Goal: Task Accomplishment & Management: Use online tool/utility

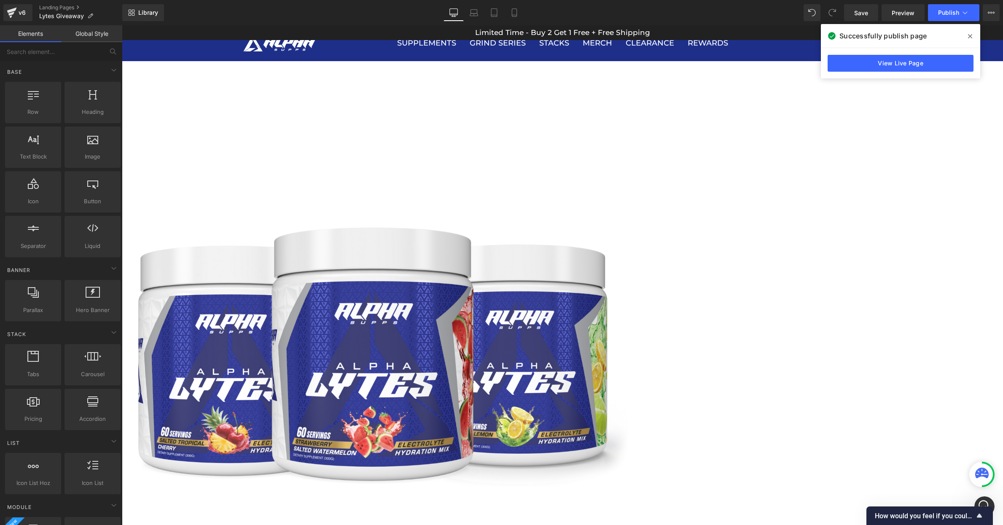
scroll to position [1095, 0]
click at [986, 501] on icon "Open Intercom Messenger" at bounding box center [984, 506] width 14 height 14
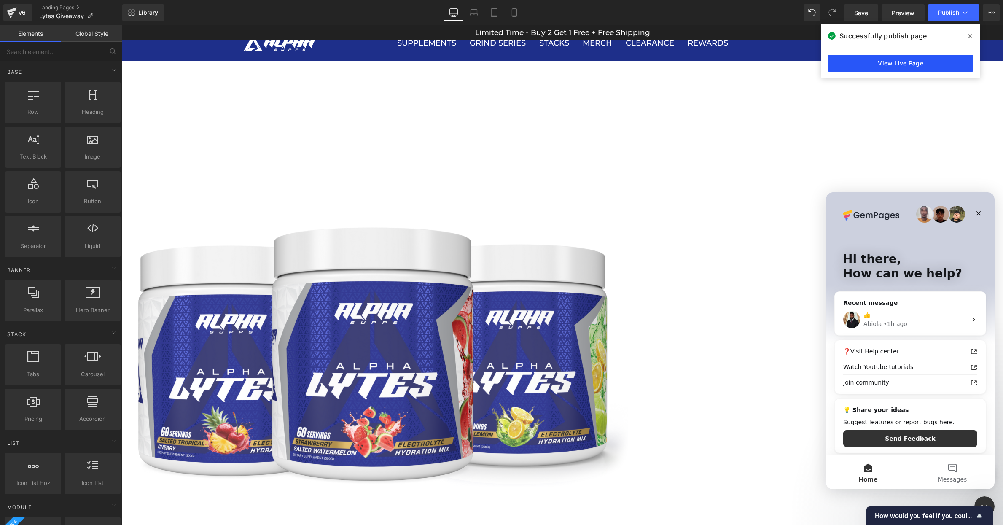
click at [894, 59] on link "View Live Page" at bounding box center [900, 63] width 146 height 17
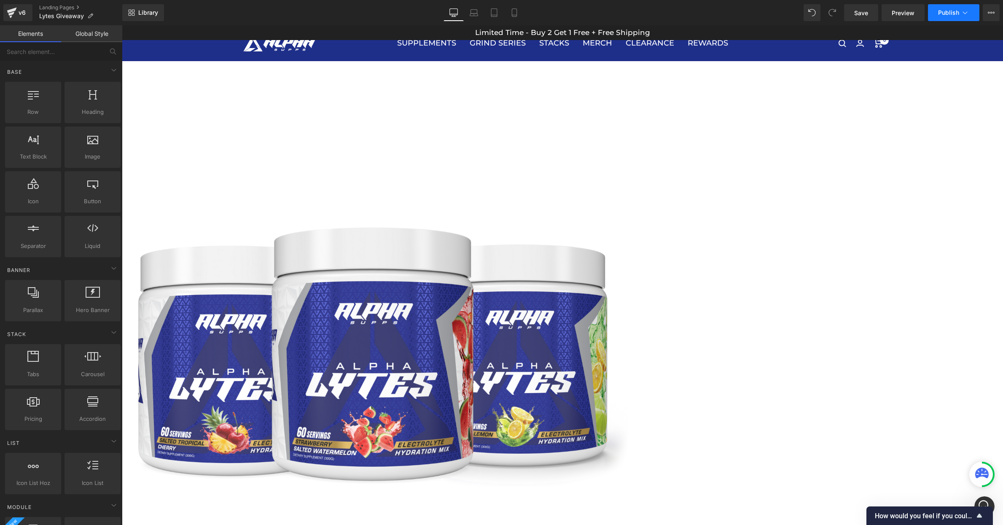
click at [938, 17] on button "Publish" at bounding box center [953, 12] width 51 height 17
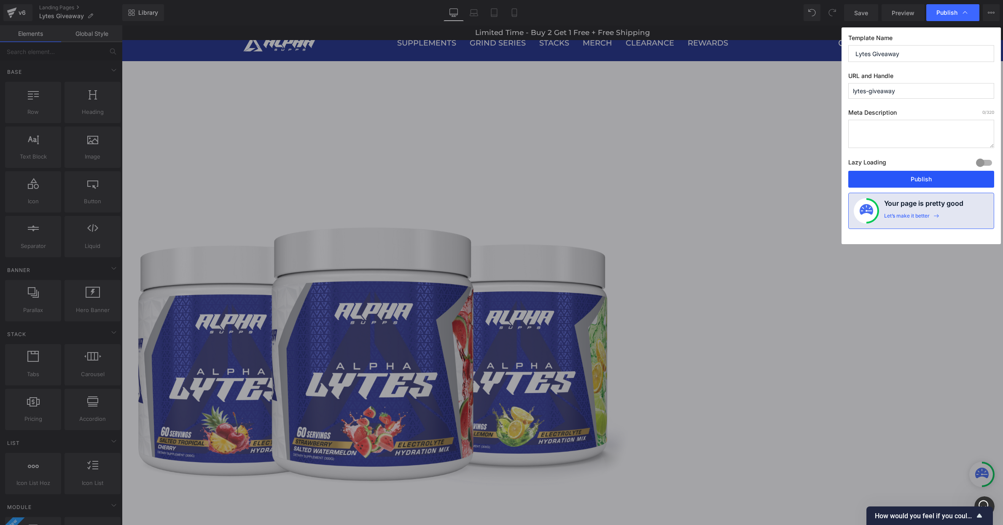
click at [918, 179] on button "Publish" at bounding box center [921, 179] width 146 height 17
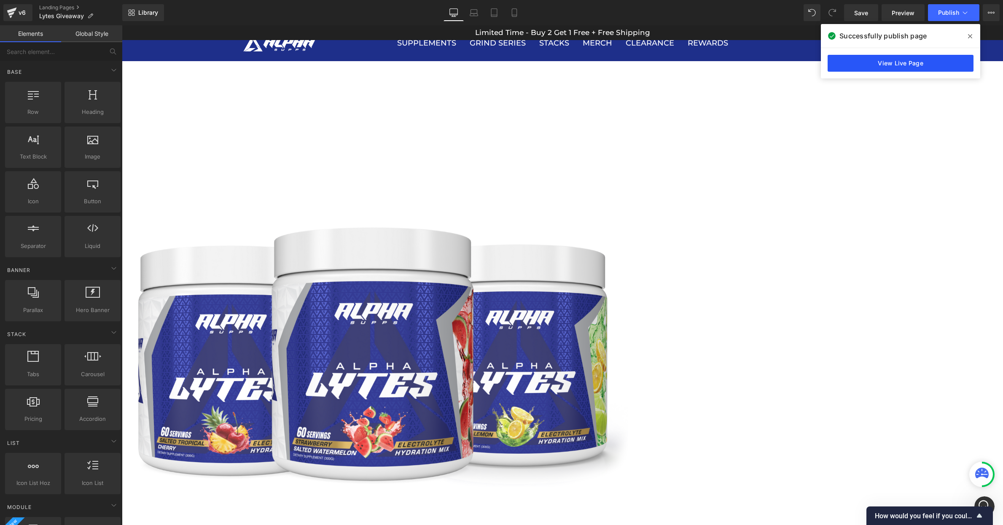
click at [903, 64] on link "View Live Page" at bounding box center [900, 63] width 146 height 17
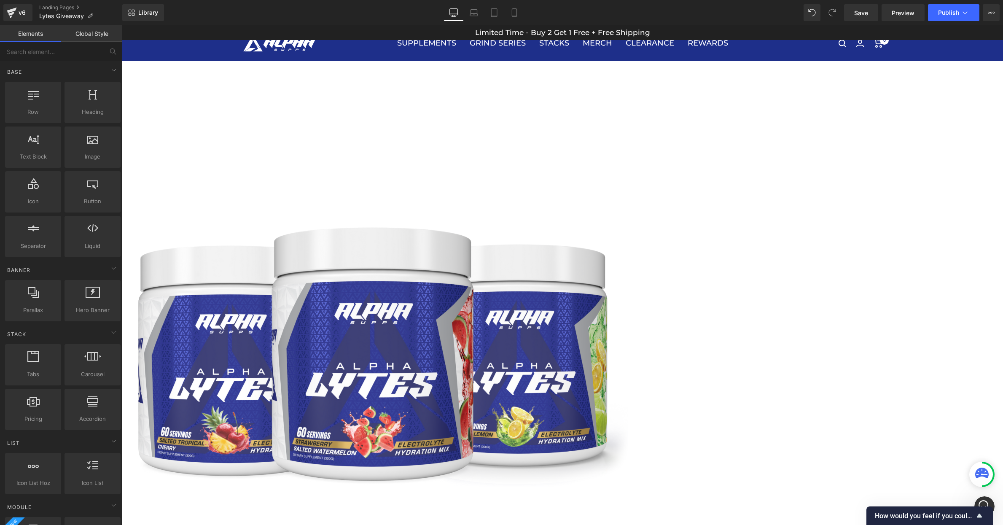
click at [136, 175] on div "Image Row Image [PERSON_NAME] Image Each month, we'll be picking a lucky winner…" at bounding box center [562, 409] width 881 height 1688
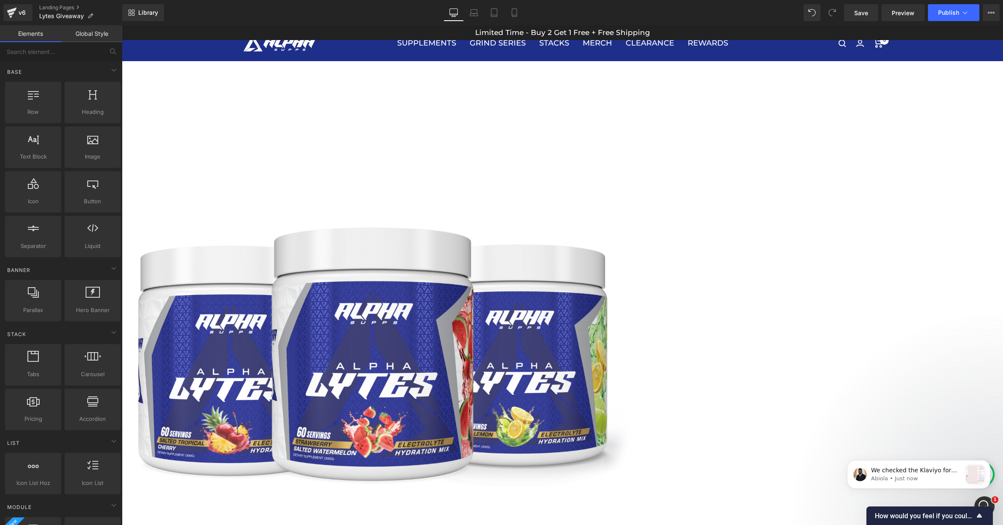
scroll to position [0, 0]
click at [957, 473] on p "We checked the Klaviyo form appears on the mobile Seem there's a setting where …" at bounding box center [916, 470] width 91 height 8
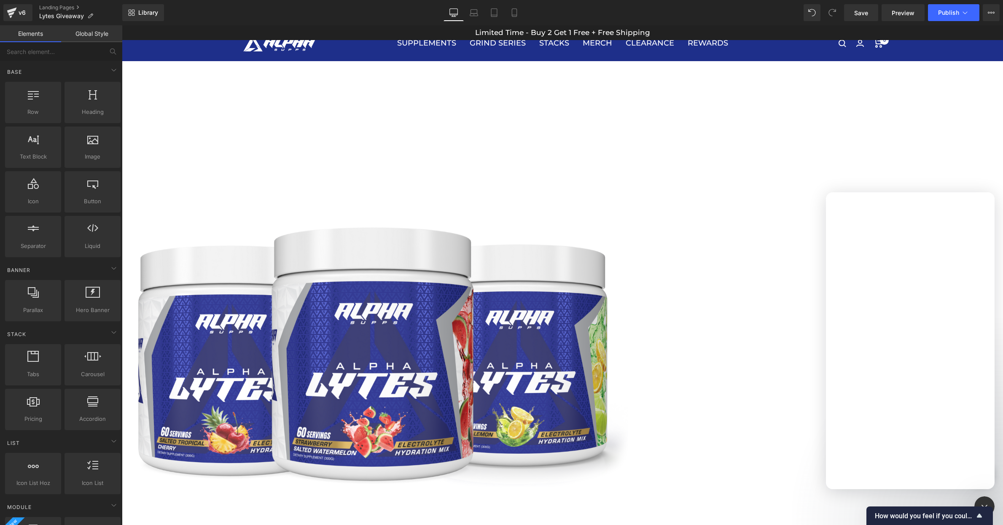
drag, startPoint x: 867, startPoint y: 371, endPoint x: 1595, endPoint y: 553, distance: 749.6
click at [867, 371] on div "Intercom messenger" at bounding box center [910, 354] width 169 height 270
click at [749, 360] on div at bounding box center [501, 249] width 1003 height 499
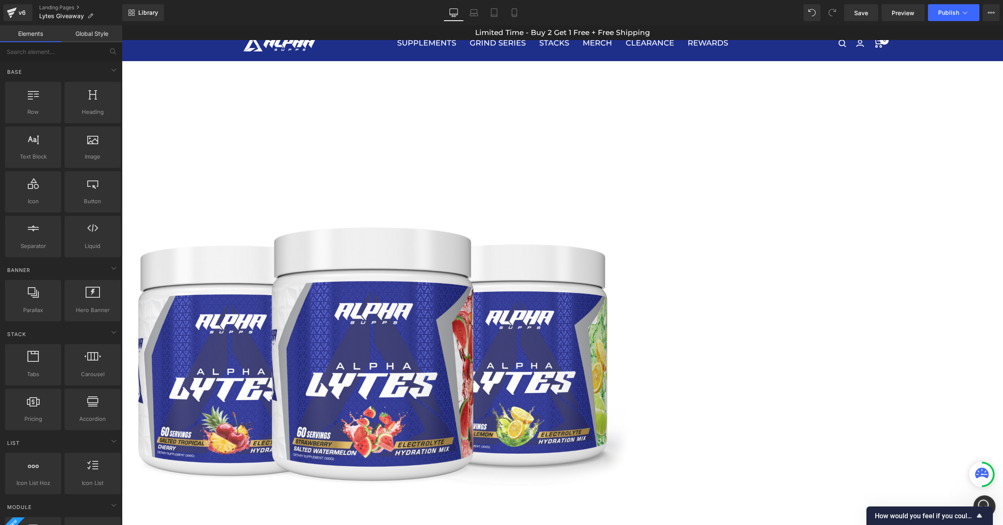
drag, startPoint x: 983, startPoint y: 497, endPoint x: 1004, endPoint y: 723, distance: 226.9
click at [983, 497] on div "Open Intercom Messenger" at bounding box center [983, 505] width 28 height 28
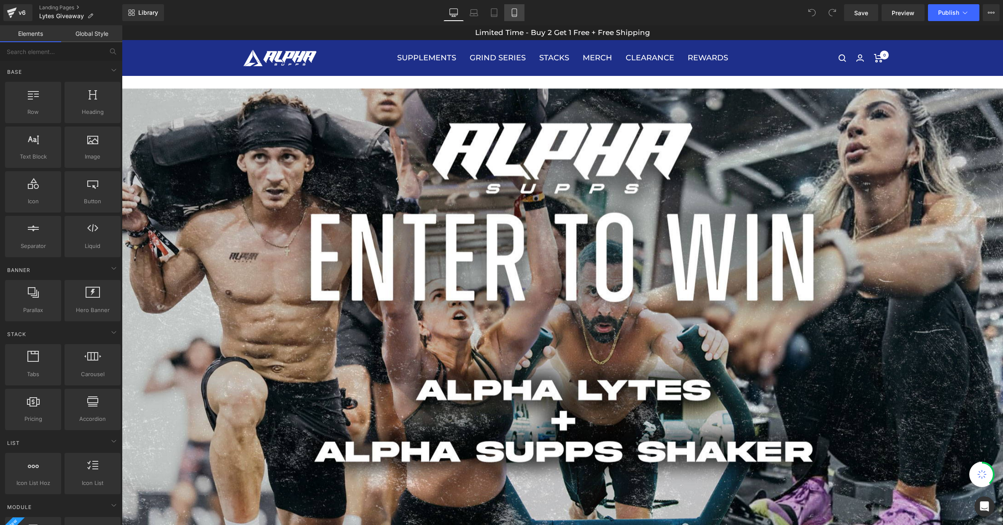
click at [519, 12] on link "Mobile" at bounding box center [514, 12] width 20 height 17
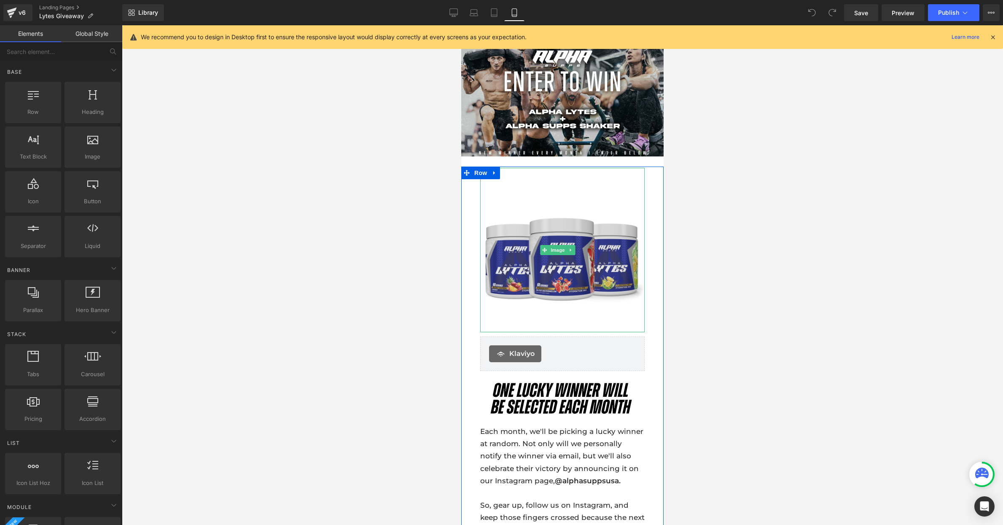
scroll to position [148, 0]
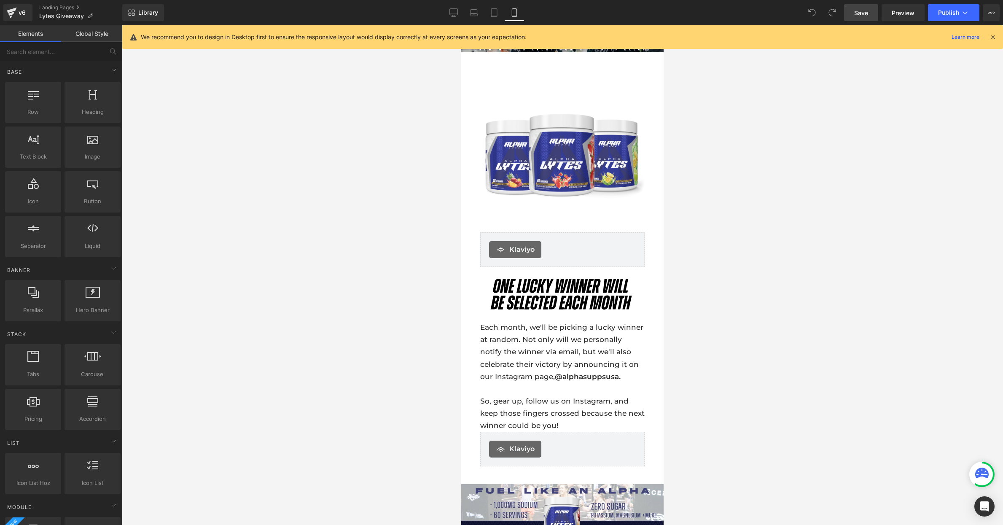
click at [857, 12] on span "Save" at bounding box center [861, 12] width 14 height 9
click at [915, 13] on link "Preview" at bounding box center [902, 12] width 43 height 17
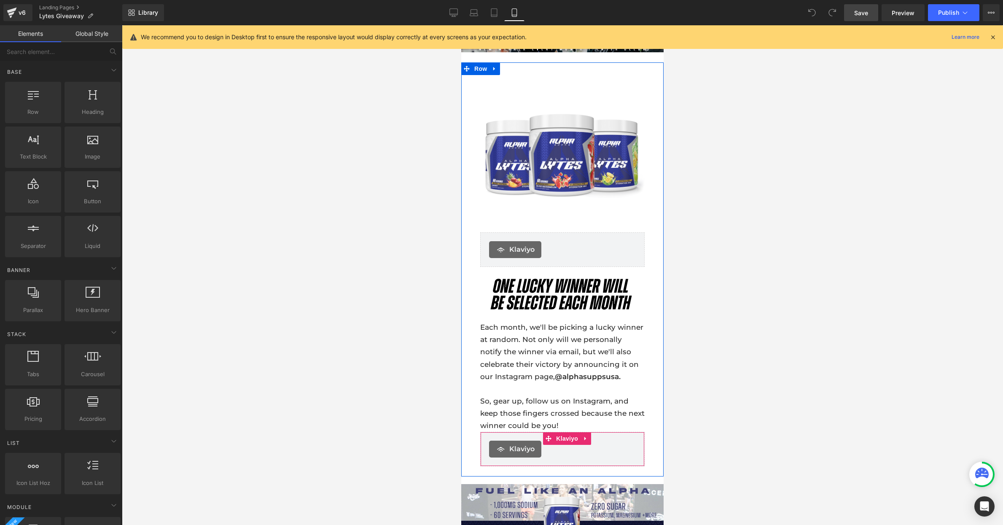
click at [510, 445] on span "Klaviyo" at bounding box center [521, 449] width 25 height 10
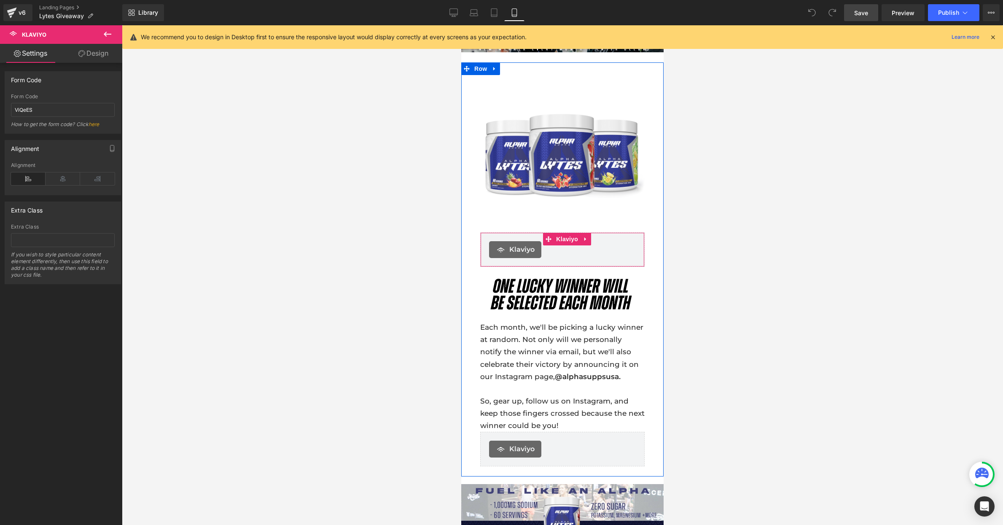
click at [522, 244] on span "Klaviyo" at bounding box center [521, 249] width 25 height 10
click at [587, 236] on icon at bounding box center [586, 239] width 6 height 6
click at [593, 236] on icon at bounding box center [591, 239] width 6 height 6
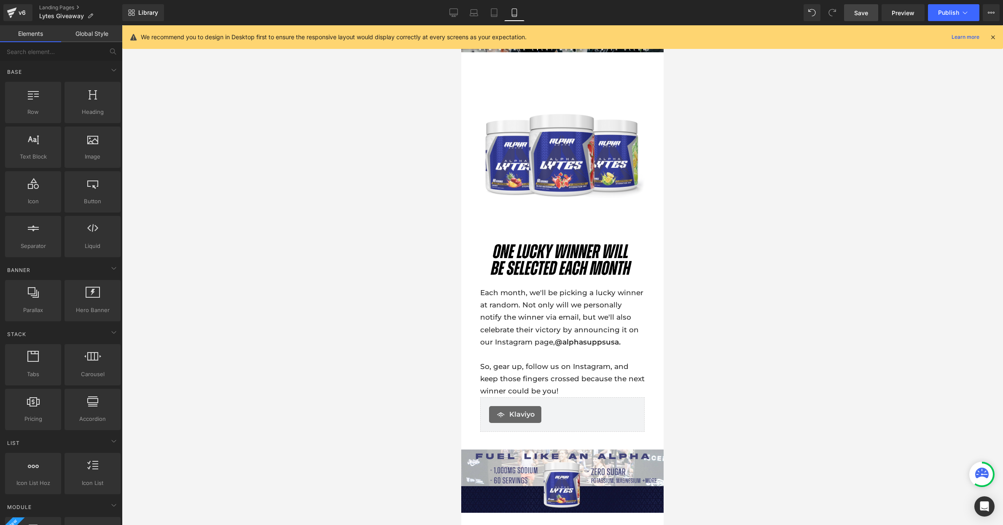
click at [772, 377] on div at bounding box center [562, 274] width 881 height 499
click at [862, 11] on span "Save" at bounding box center [861, 12] width 14 height 9
click at [953, 11] on span "Publish" at bounding box center [948, 12] width 21 height 7
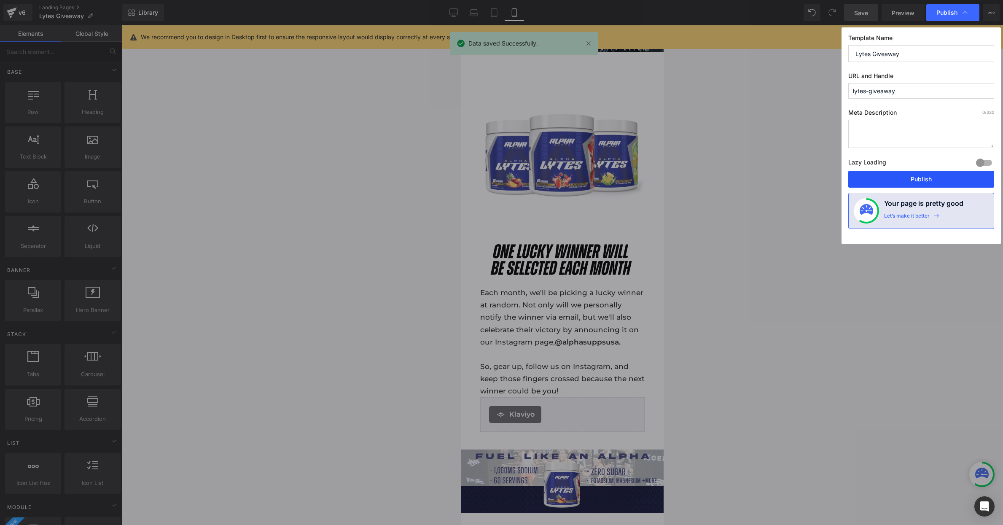
click at [922, 174] on button "Publish" at bounding box center [921, 179] width 146 height 17
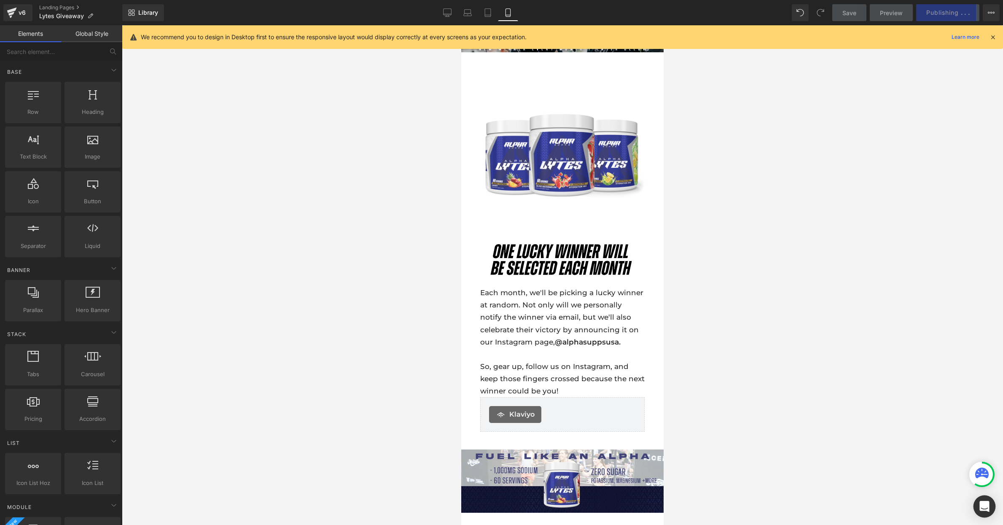
click at [984, 507] on icon "Open Intercom Messenger" at bounding box center [984, 506] width 10 height 11
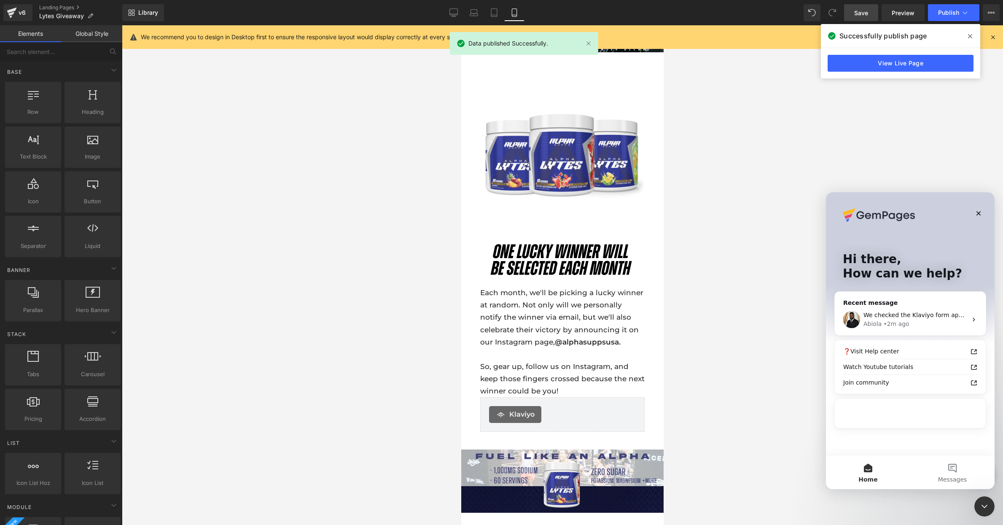
scroll to position [0, 0]
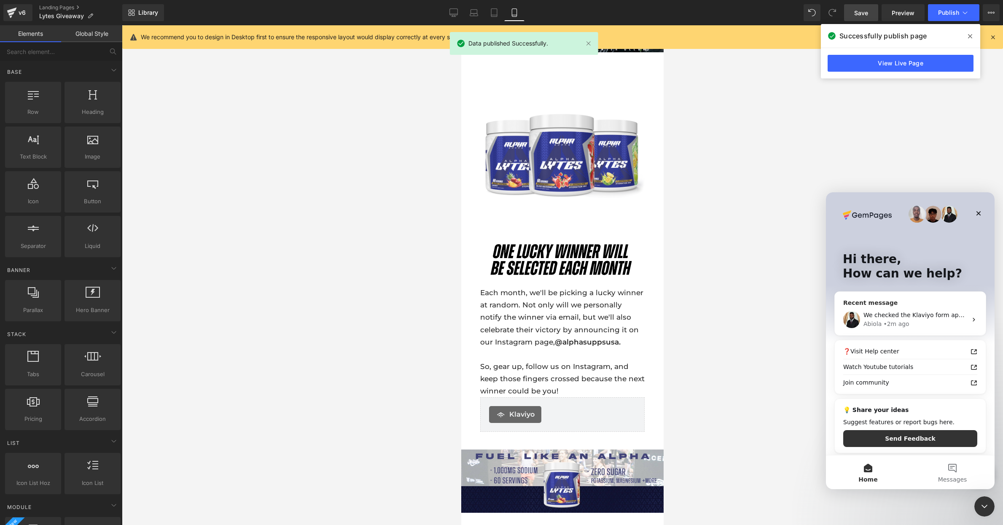
click at [914, 321] on div "Abiola • 2m ago" at bounding box center [915, 324] width 104 height 9
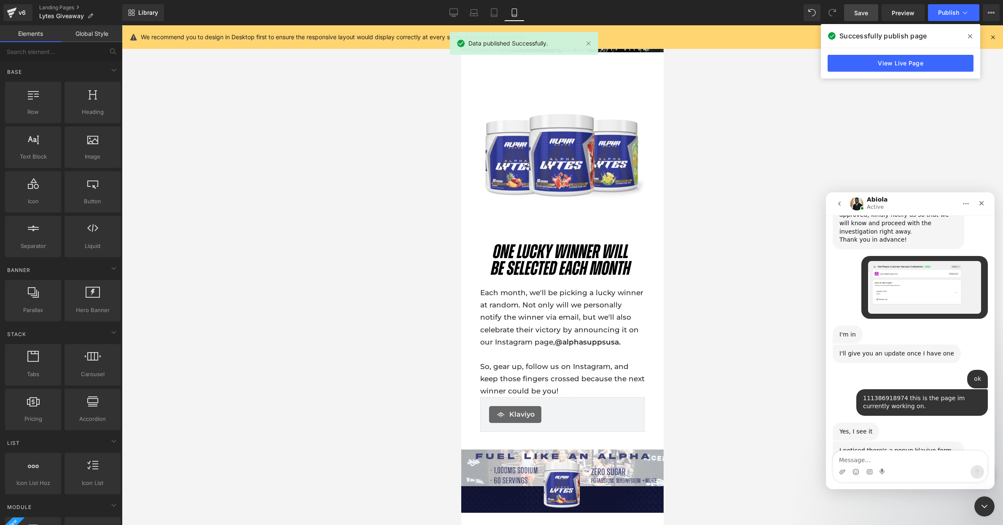
scroll to position [1309, 0]
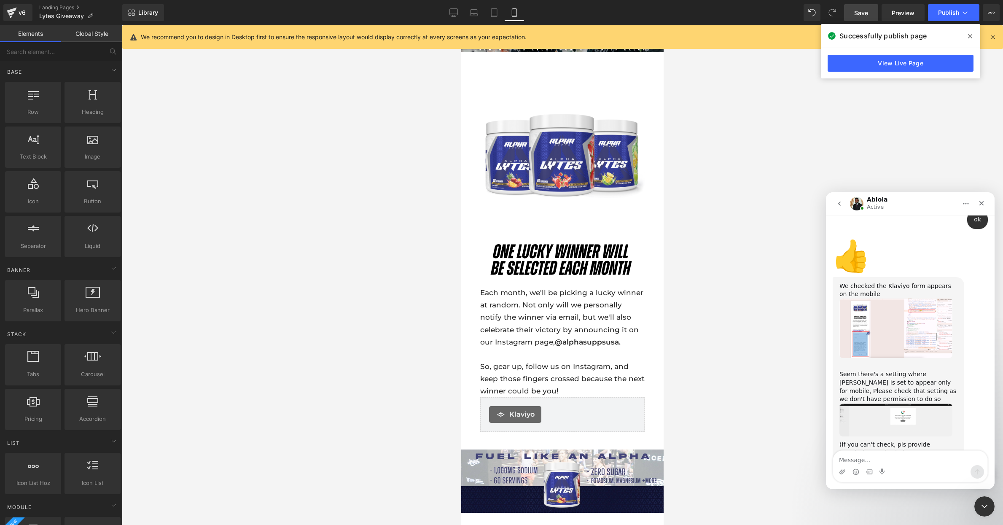
click at [894, 403] on img "Abiola says…" at bounding box center [895, 419] width 113 height 33
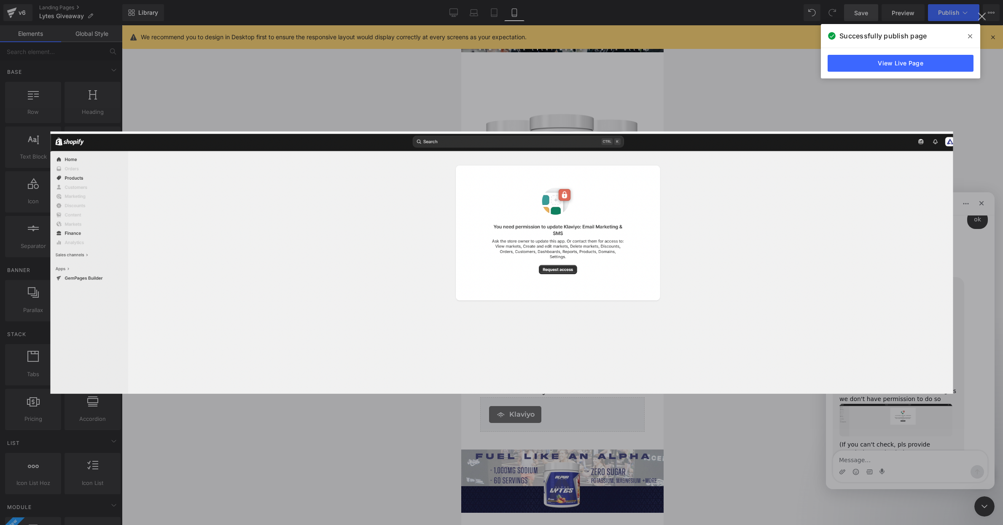
click at [771, 430] on div "Intercom messenger" at bounding box center [501, 262] width 1003 height 525
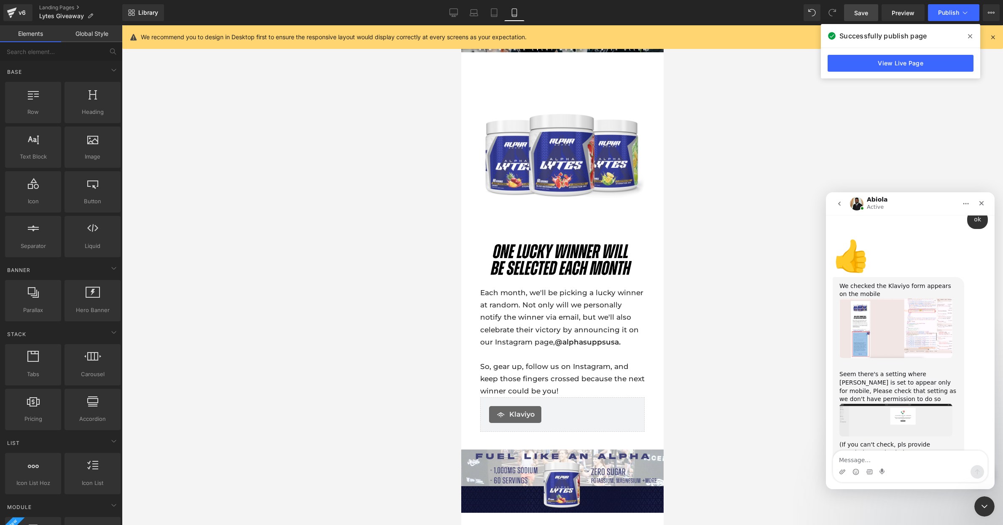
click at [910, 298] on img "Abiola says…" at bounding box center [895, 327] width 113 height 59
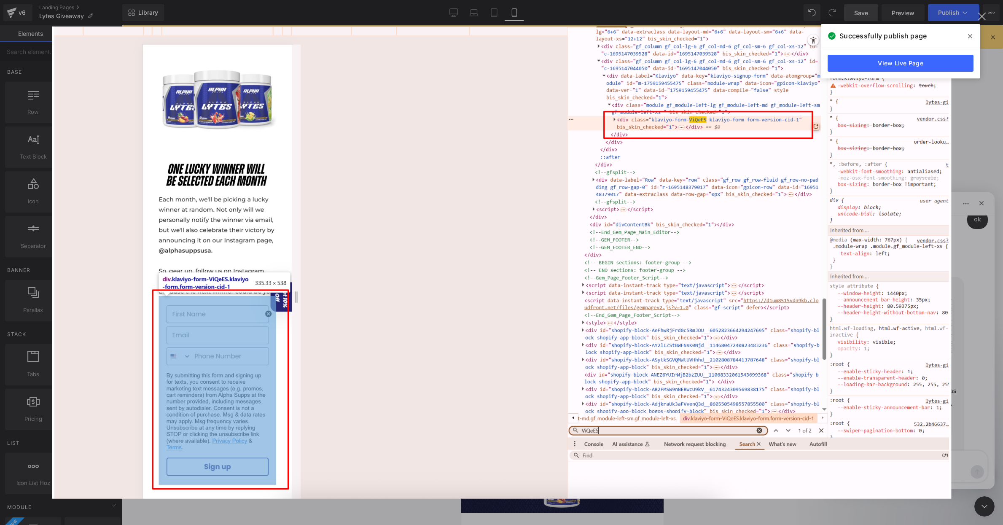
click at [538, 309] on img "Close" at bounding box center [501, 262] width 899 height 473
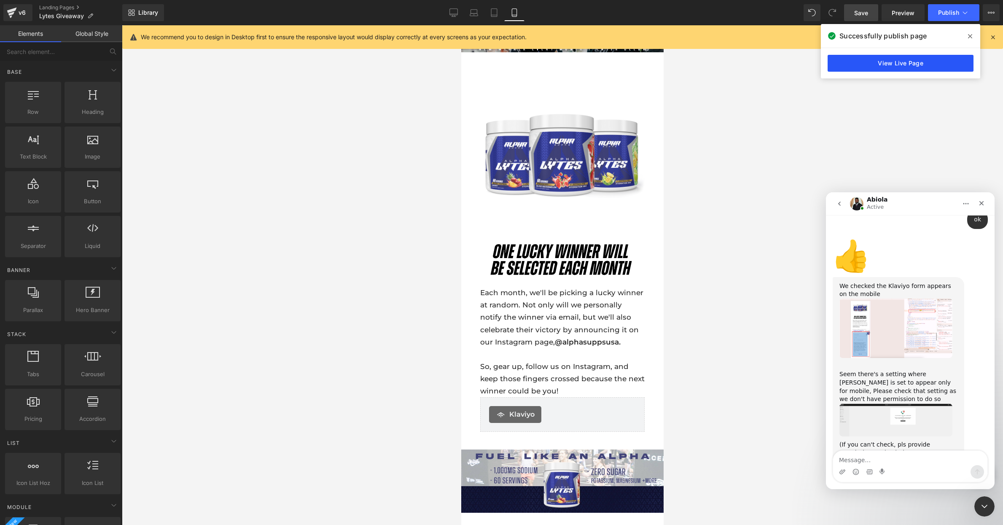
click at [861, 72] on div "View Live Page" at bounding box center [900, 63] width 159 height 30
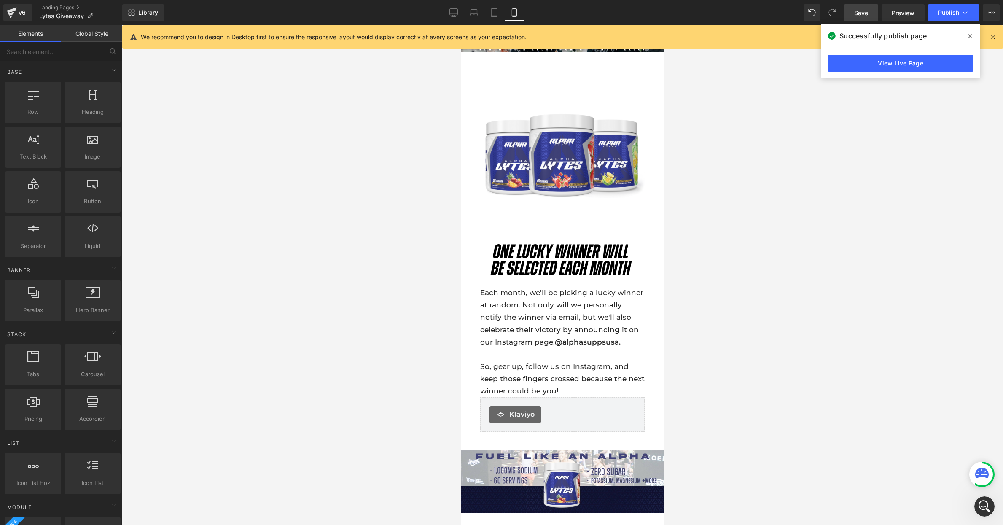
scroll to position [1309, 0]
click at [904, 18] on link "Preview" at bounding box center [902, 12] width 43 height 17
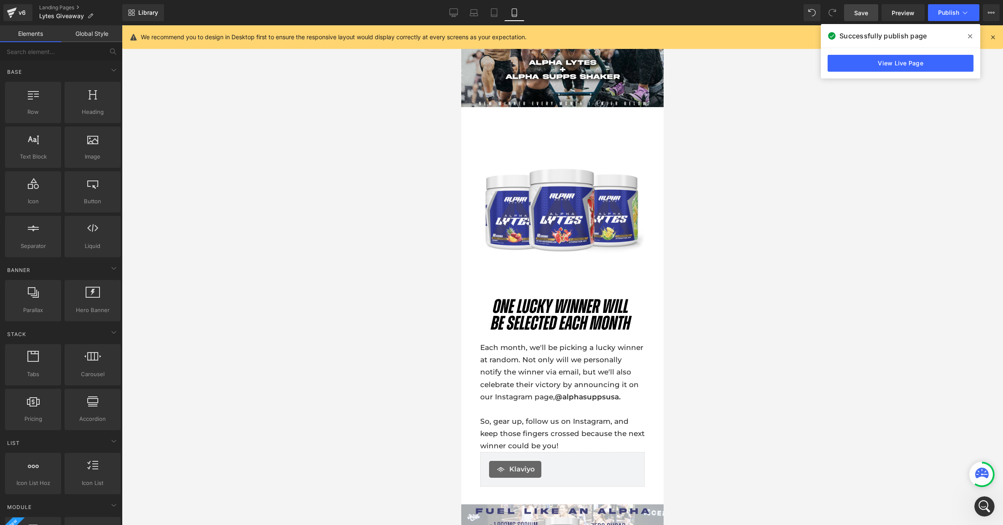
scroll to position [0, 0]
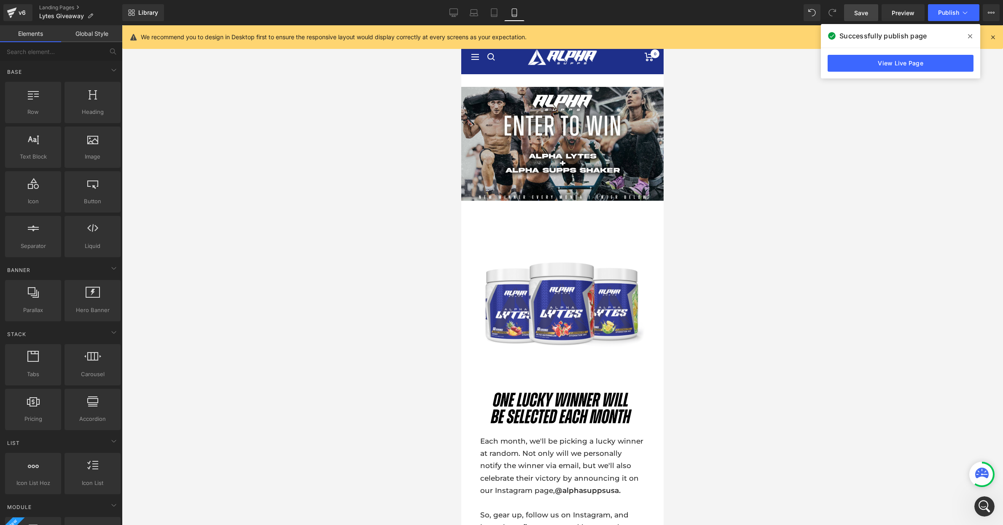
click at [904, 58] on link "View Live Page" at bounding box center [900, 63] width 146 height 17
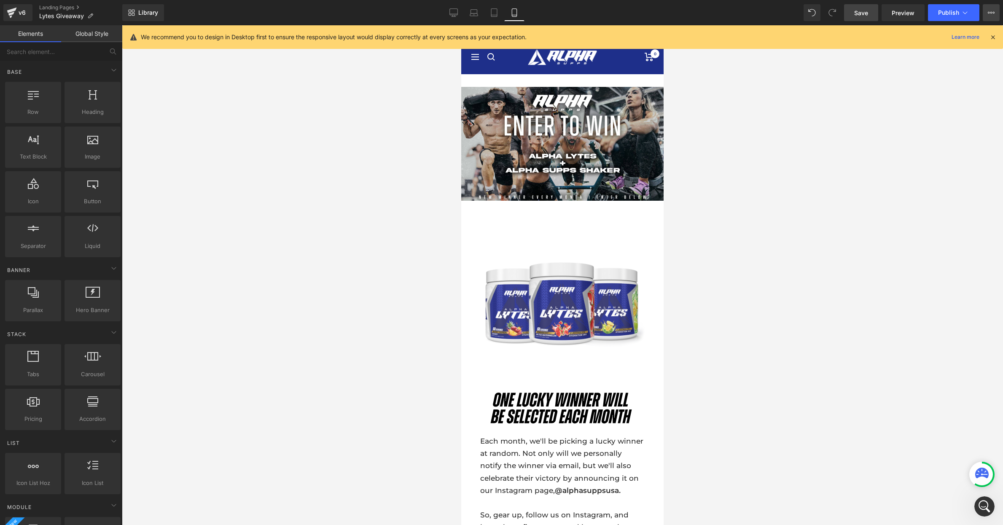
click at [993, 10] on icon at bounding box center [991, 12] width 7 height 7
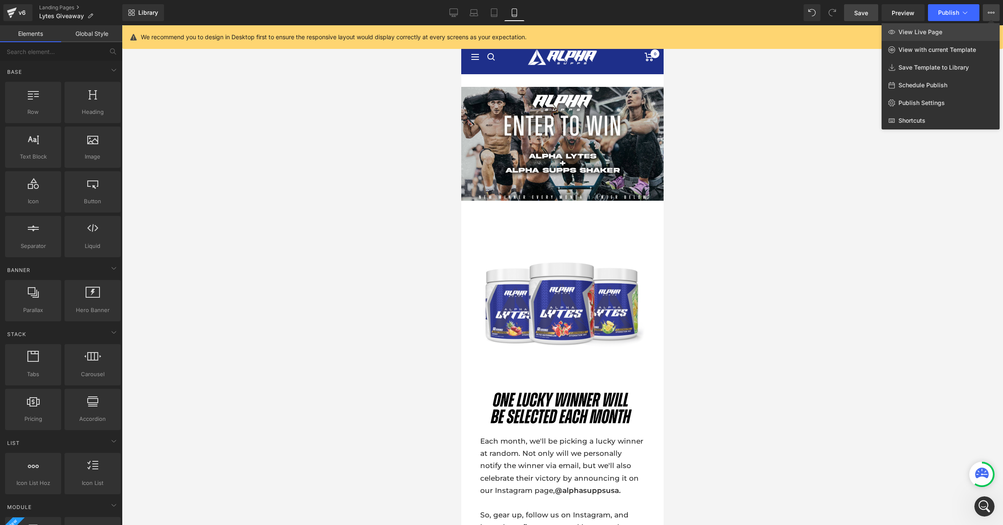
click at [953, 33] on link "View Live Page" at bounding box center [940, 32] width 118 height 18
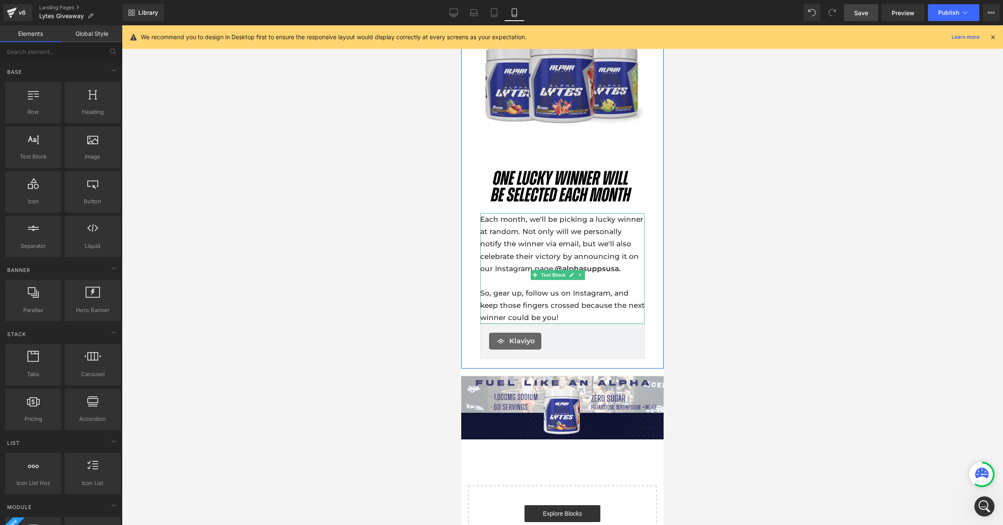
scroll to position [226, 0]
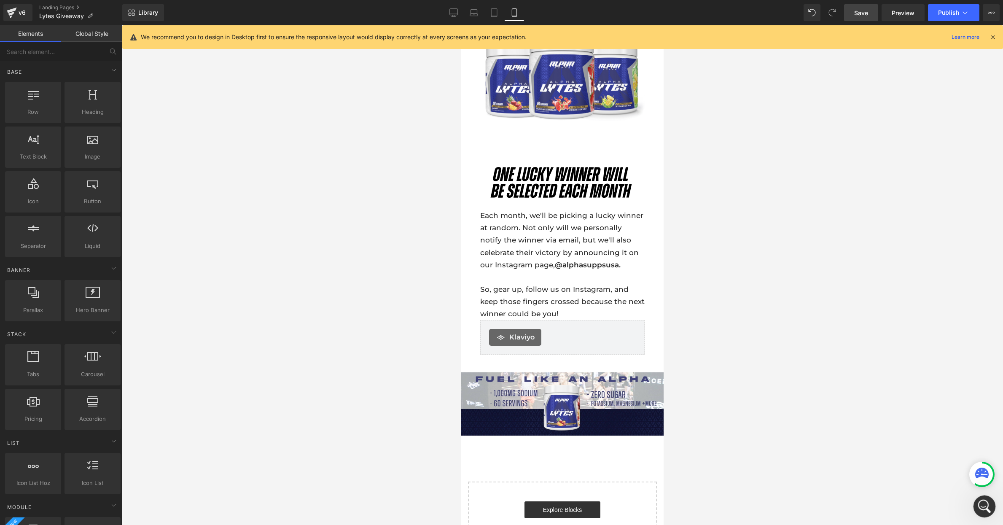
click at [986, 511] on div "Open Intercom Messenger" at bounding box center [983, 505] width 28 height 28
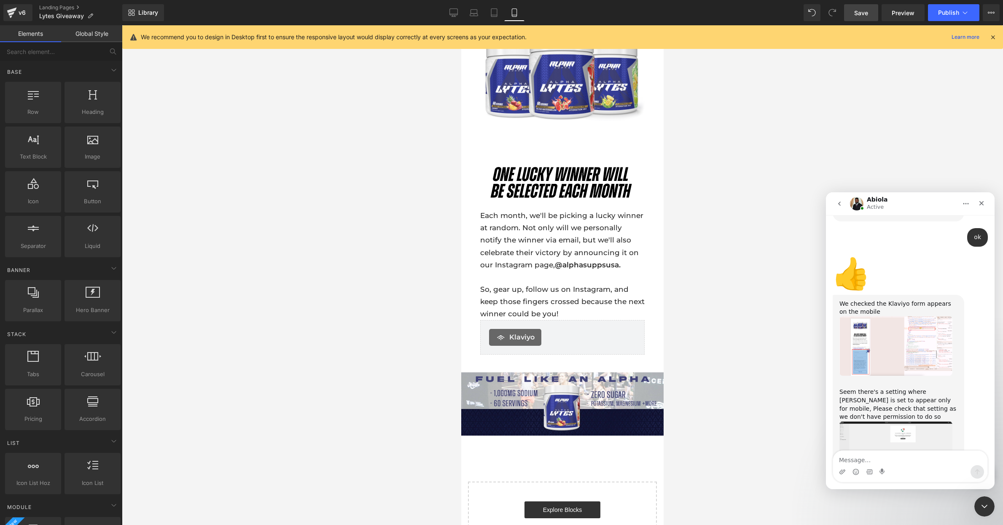
scroll to position [1309, 0]
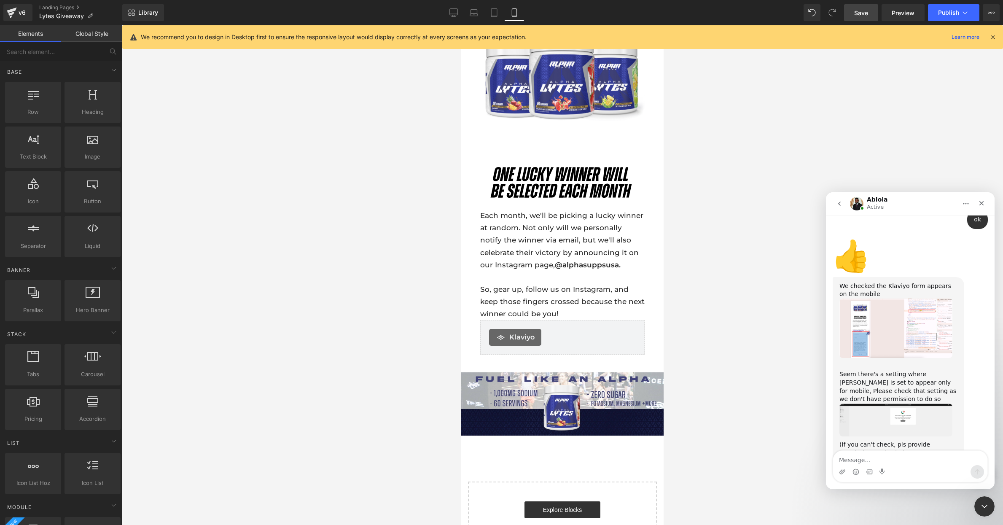
click at [892, 461] on textarea "Message…" at bounding box center [910, 458] width 154 height 14
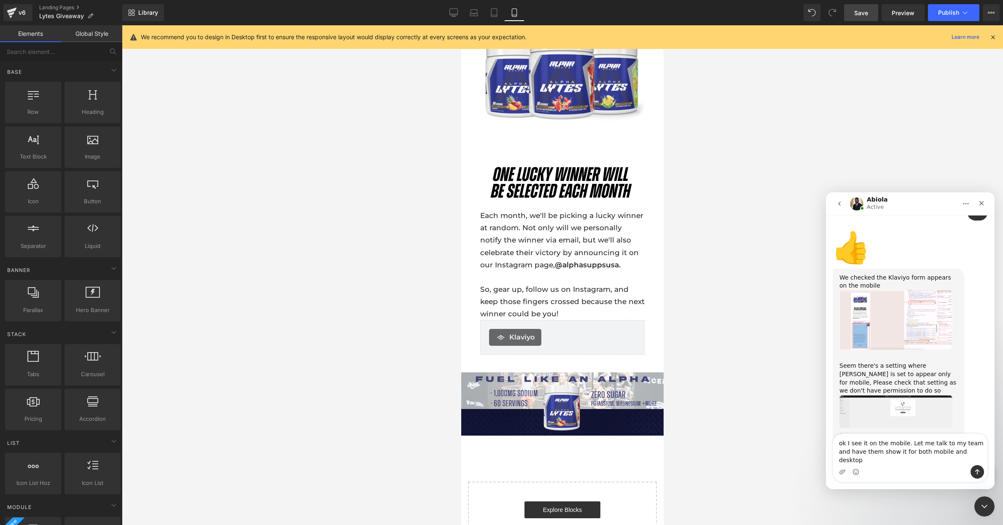
type textarea "ok I see it on the mobile. Let me talk to my team and have them show it for bot…"
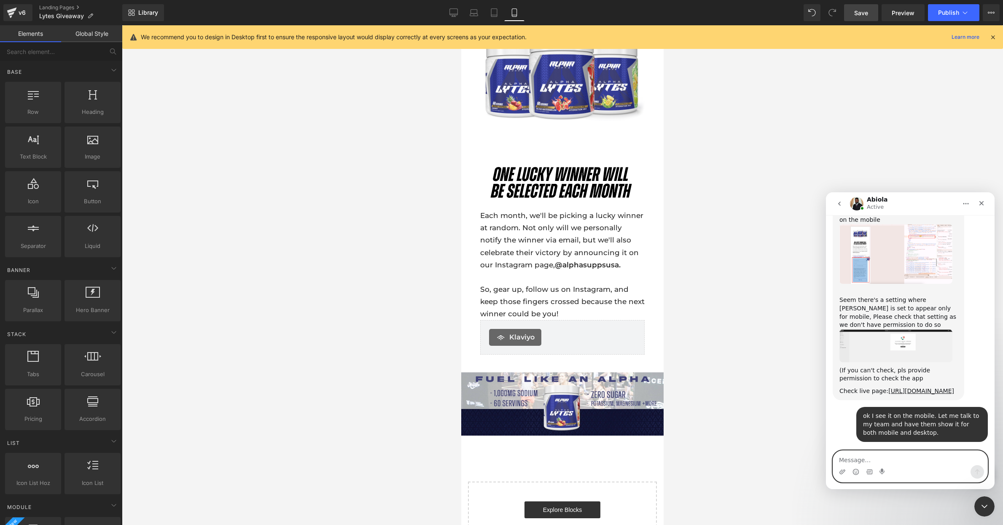
scroll to position [1376, 0]
